Goal: Information Seeking & Learning: Learn about a topic

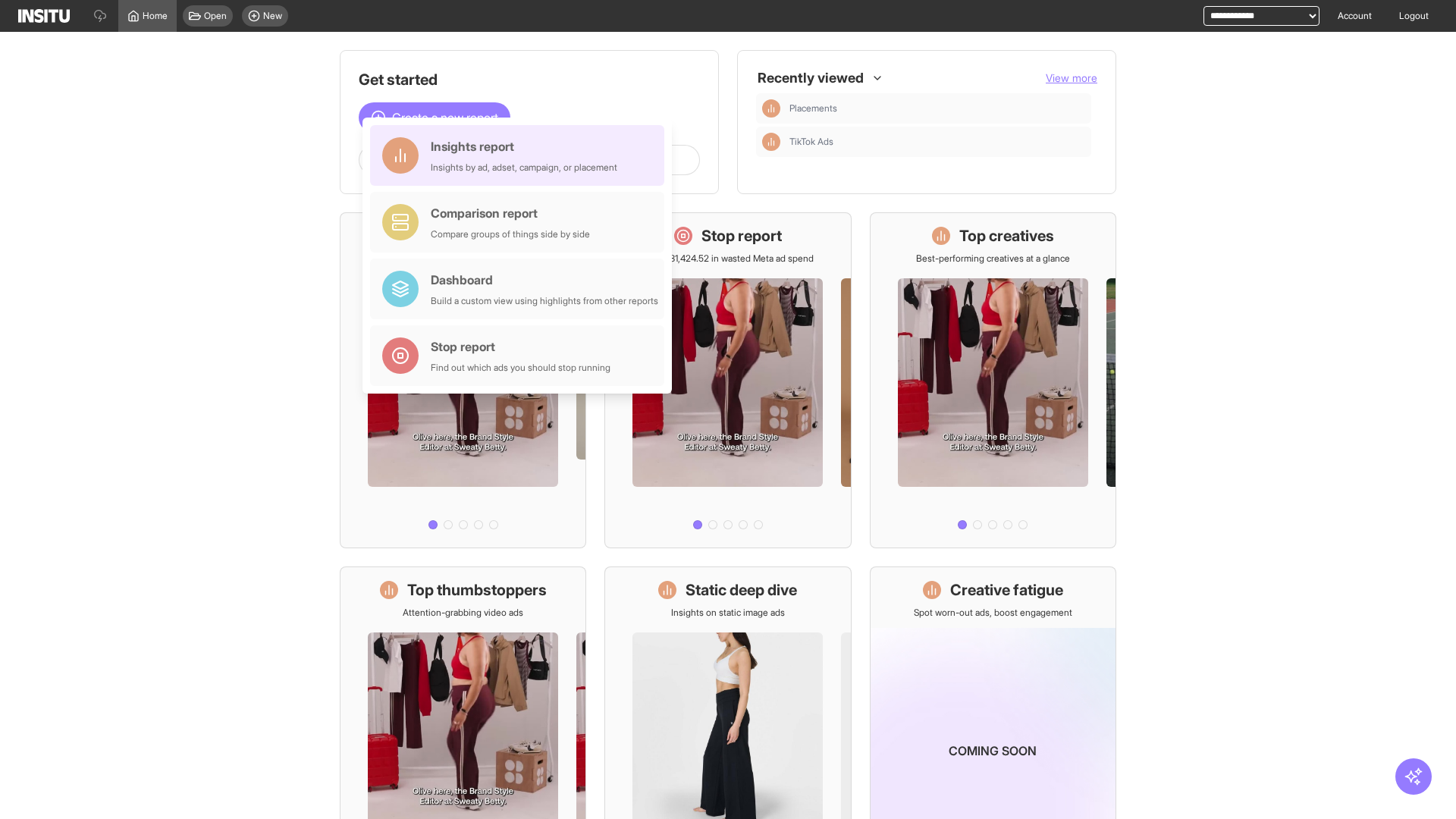
click at [521, 156] on div "Insights report Insights by ad, adset, campaign, or placement" at bounding box center [524, 156] width 186 height 37
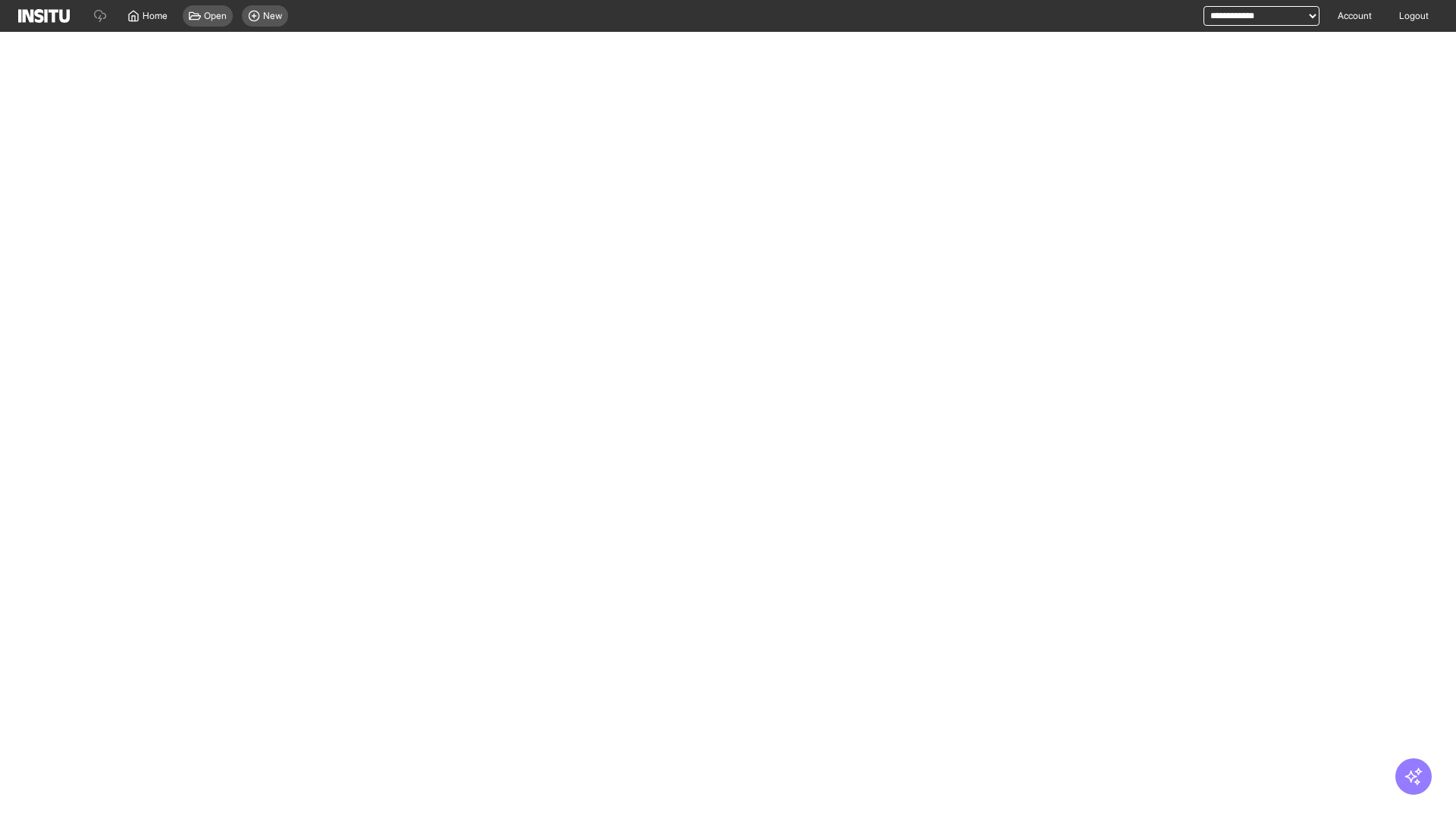
select select "**"
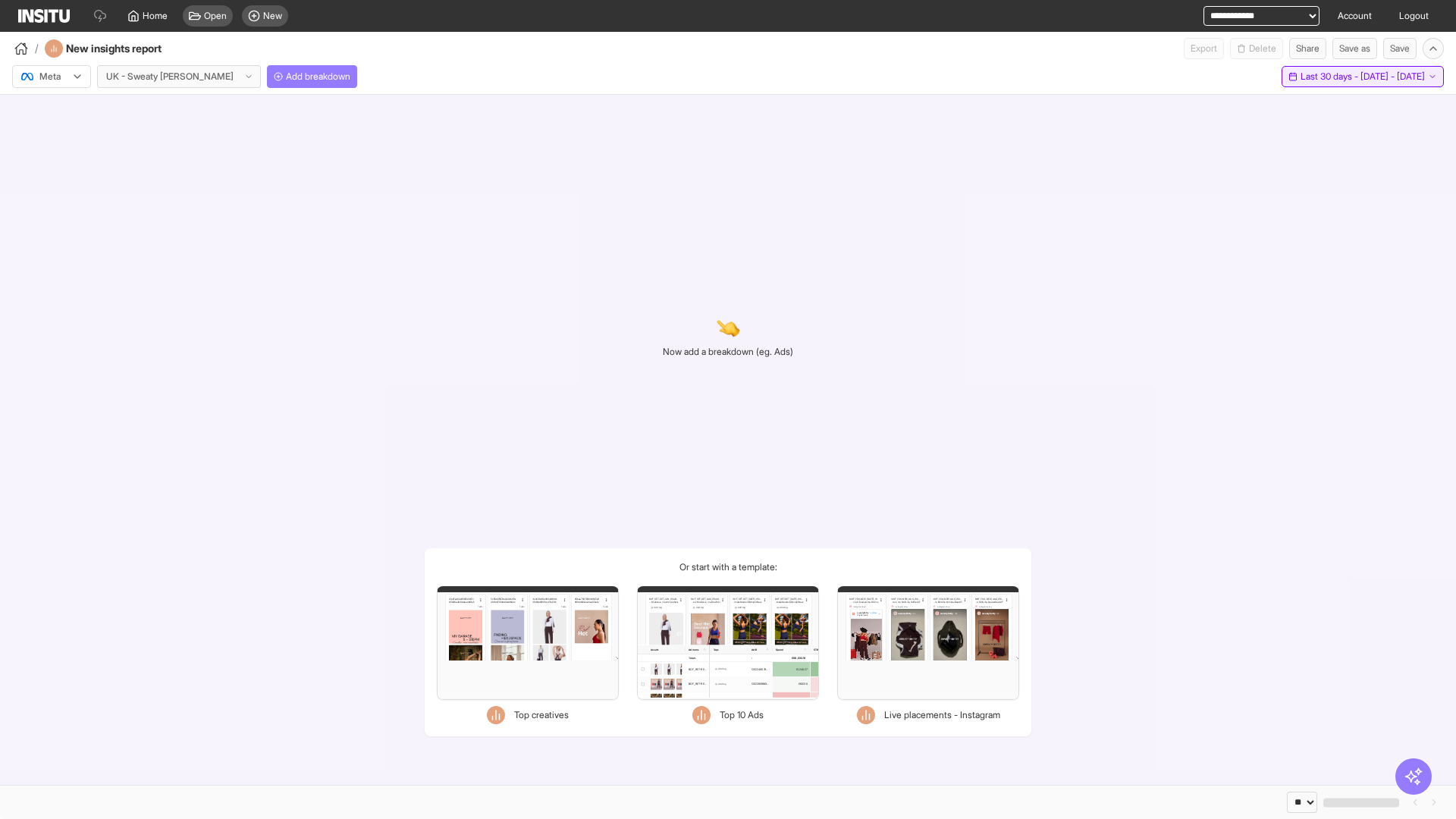
click at [1331, 77] on span "Last 30 days - [DATE] - [DATE]" at bounding box center [1362, 77] width 124 height 12
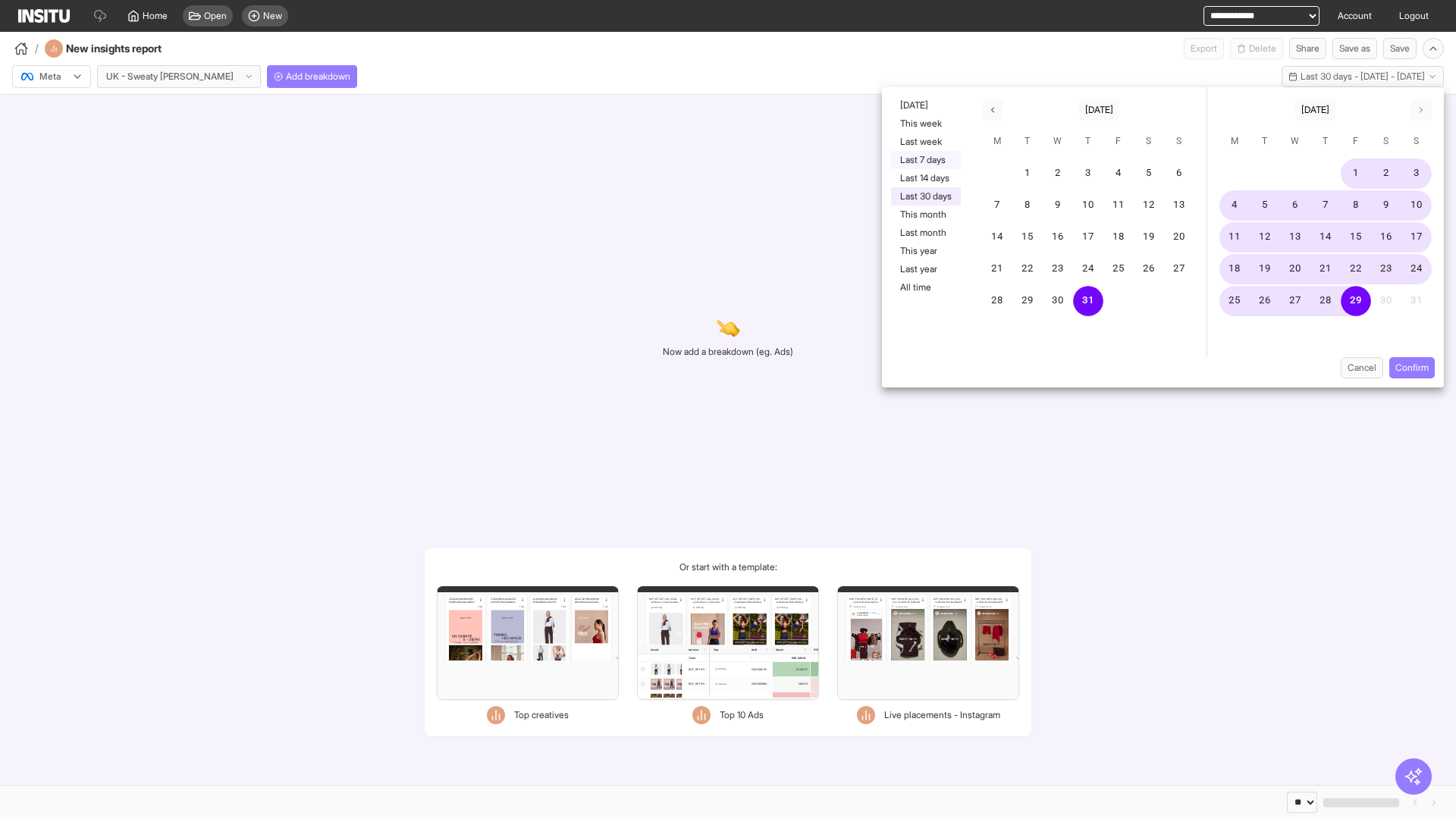
click at [924, 160] on button "Last 7 days" at bounding box center [926, 160] width 70 height 18
